Goal: Task Accomplishment & Management: Complete application form

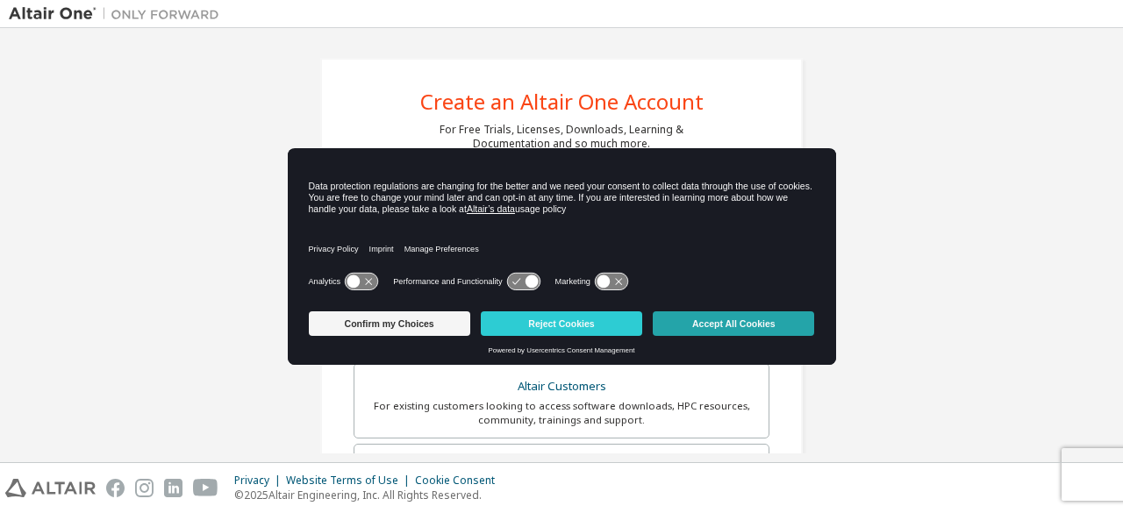
click at [758, 327] on button "Accept All Cookies" at bounding box center [732, 323] width 161 height 25
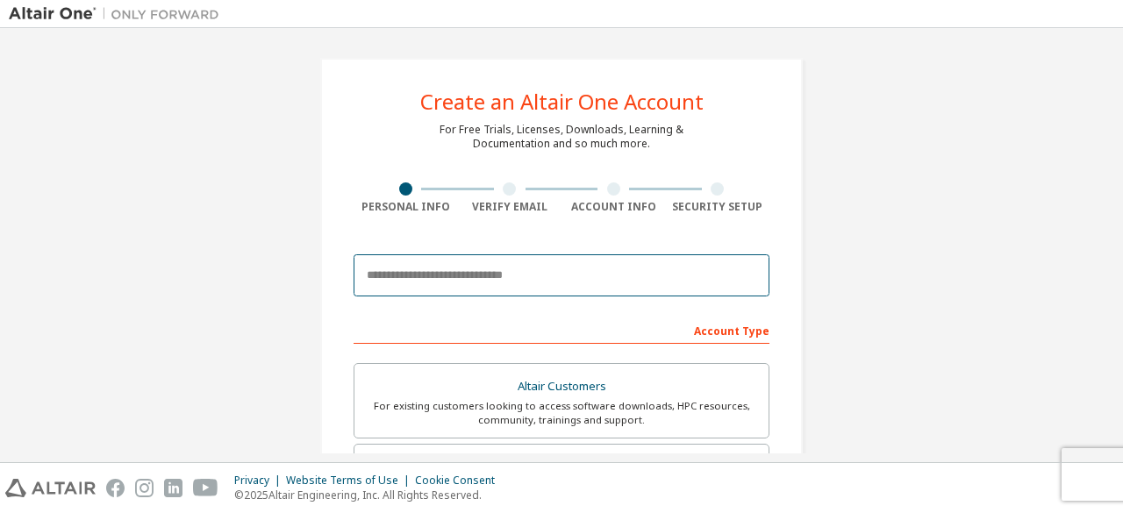
click at [453, 281] on input "email" at bounding box center [561, 275] width 416 height 42
type input "**********"
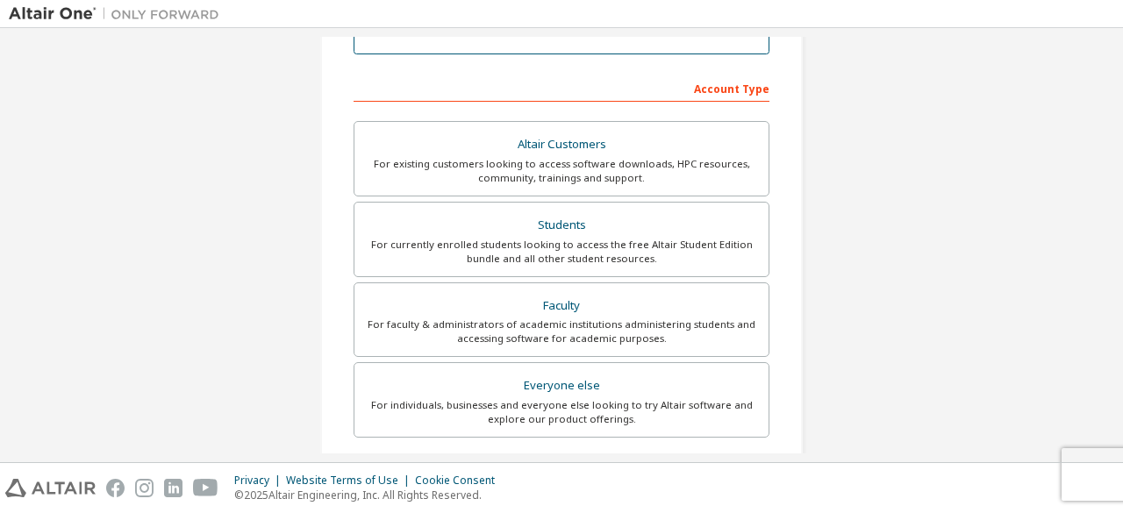
scroll to position [244, 0]
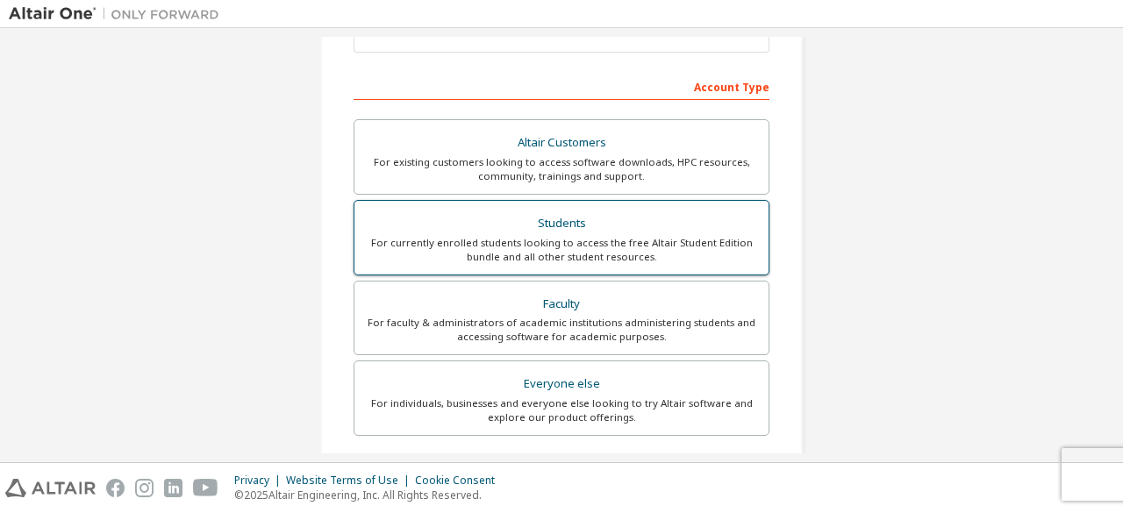
click at [600, 237] on div "For currently enrolled students looking to access the free Altair Student Editi…" at bounding box center [561, 250] width 393 height 28
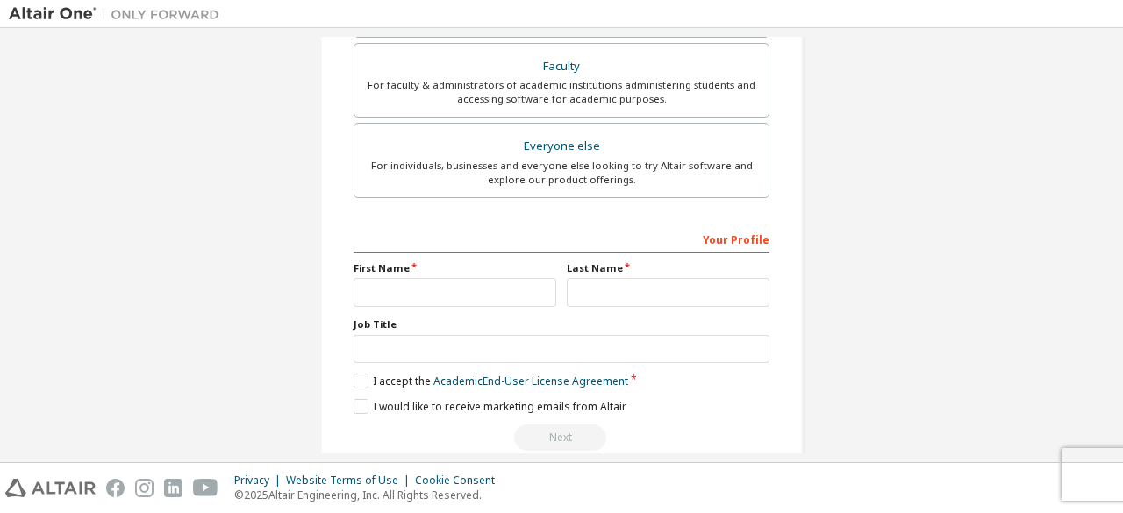
scroll to position [485, 0]
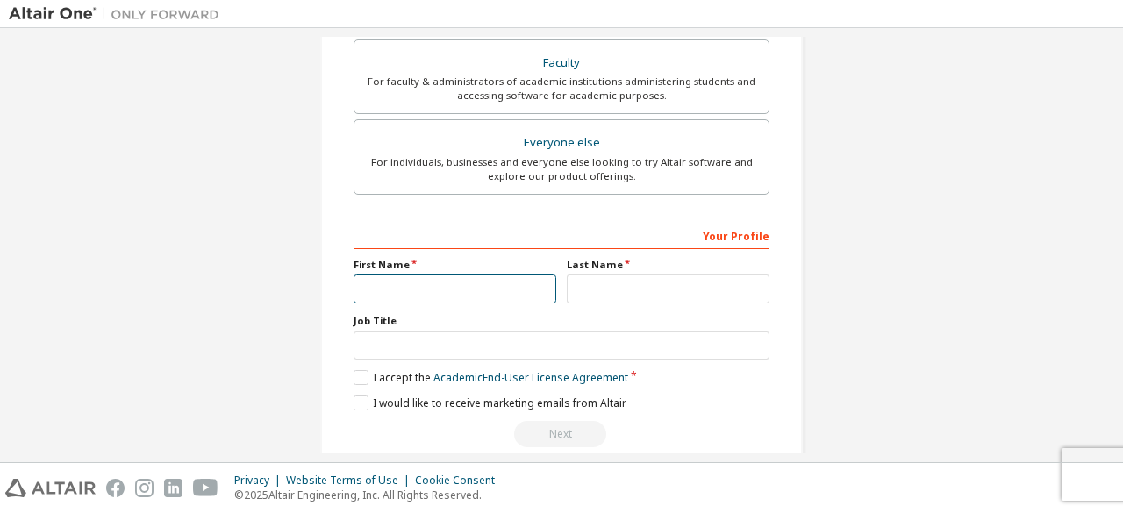
click at [416, 293] on input "text" at bounding box center [454, 288] width 203 height 29
type input "*******"
type input "********"
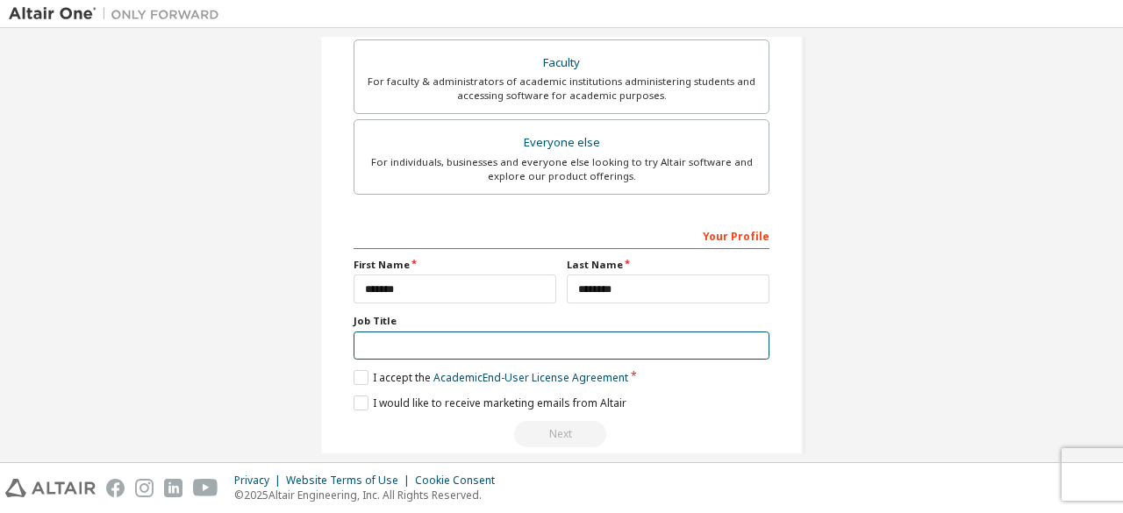
click at [484, 340] on input "text" at bounding box center [561, 345] width 416 height 29
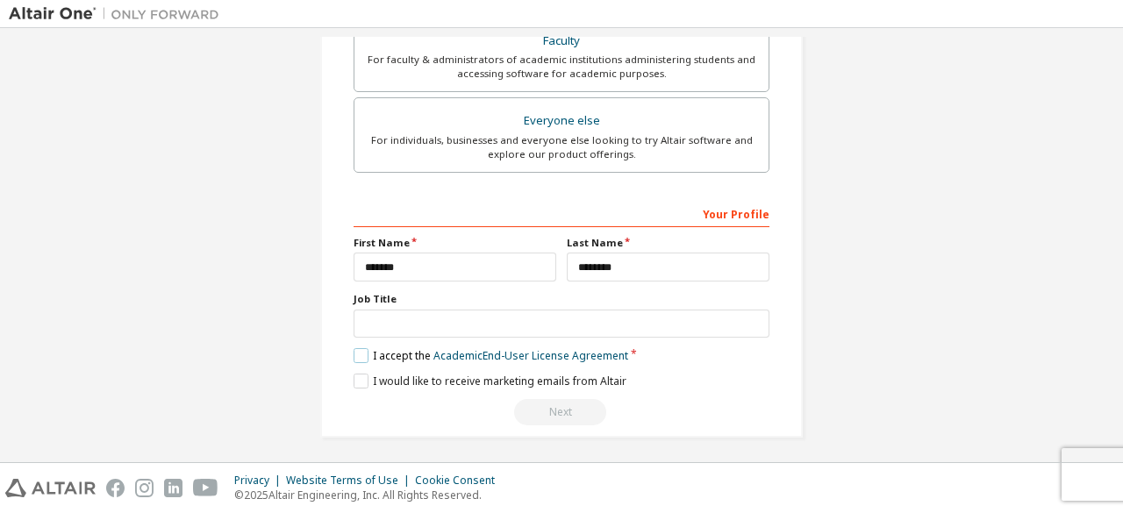
click at [358, 352] on label "I accept the Academic End-User License Agreement" at bounding box center [490, 355] width 274 height 15
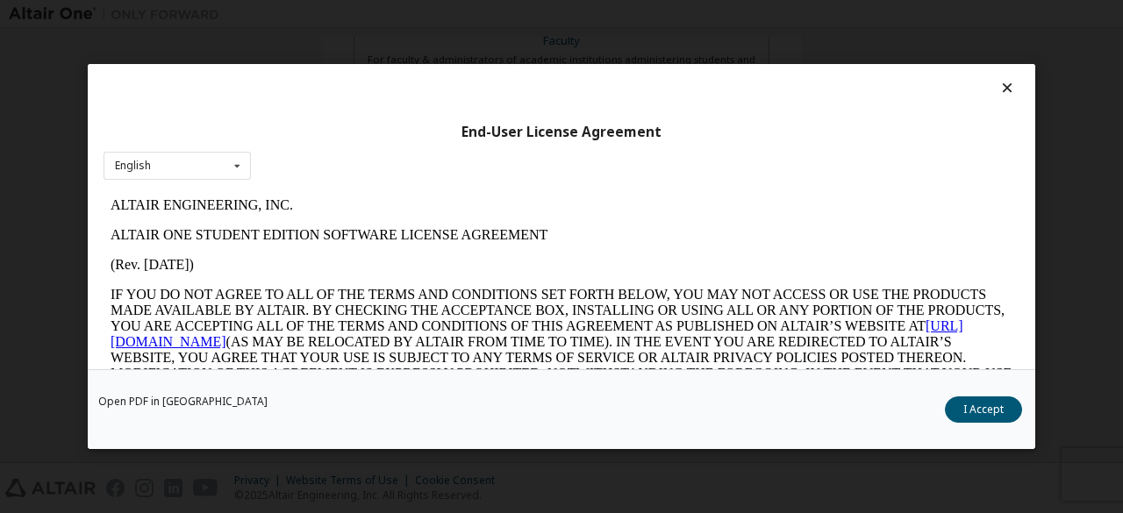
scroll to position [0, 0]
click at [981, 403] on button "I Accept" at bounding box center [983, 409] width 77 height 26
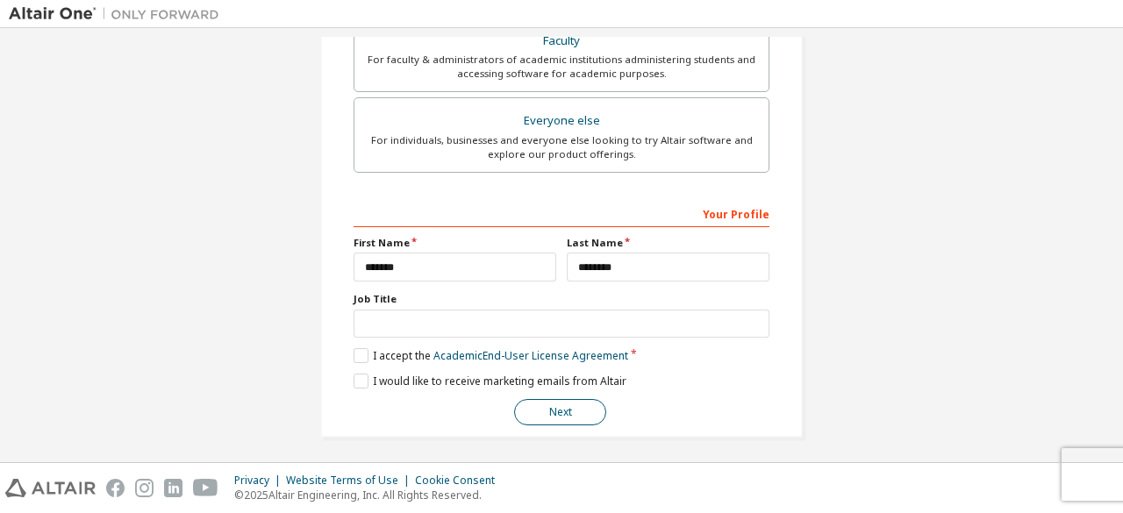
click at [561, 401] on button "Next" at bounding box center [560, 412] width 92 height 26
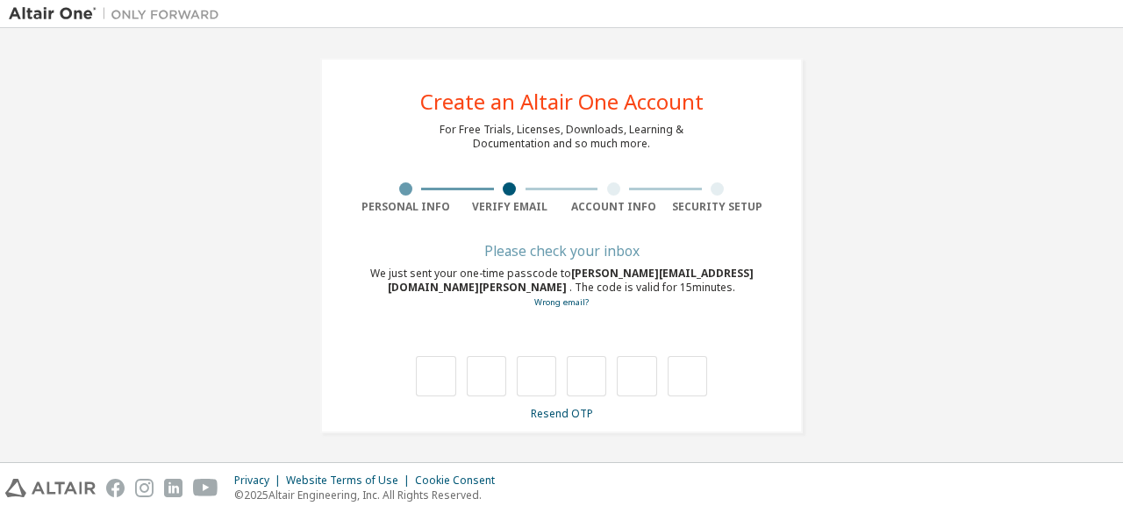
type input "*"
click at [575, 372] on input "*" at bounding box center [586, 376] width 39 height 40
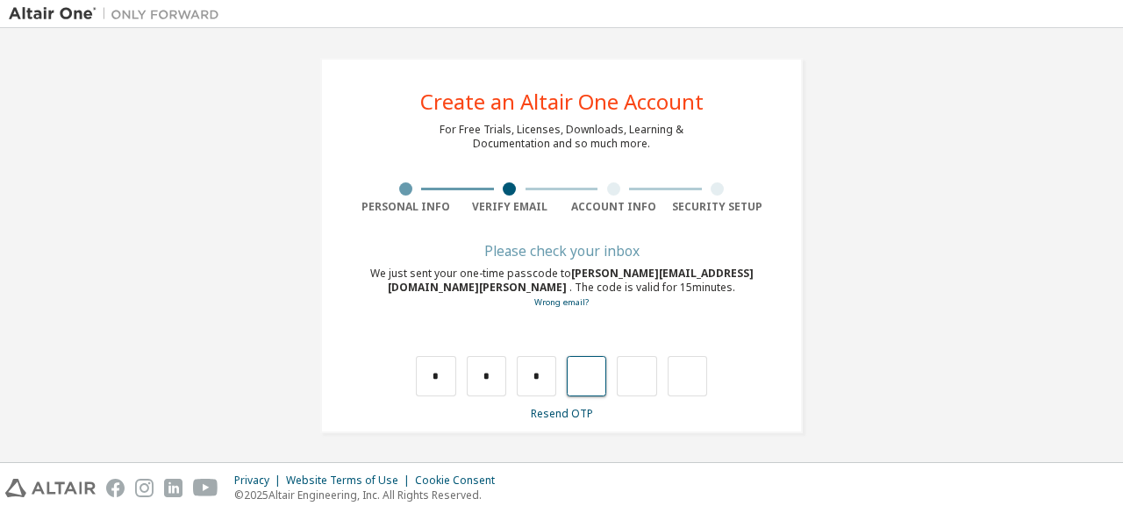
click at [582, 374] on input "text" at bounding box center [586, 376] width 39 height 40
type input "*"
